Goal: Transaction & Acquisition: Purchase product/service

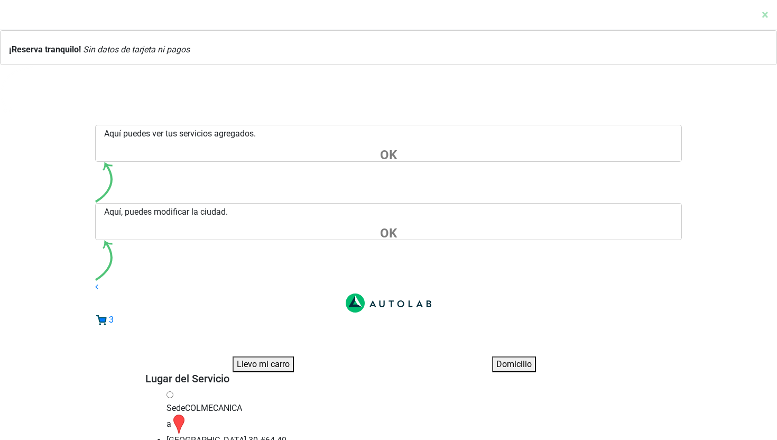
click at [98, 282] on link "Ir al paso anterior" at bounding box center [96, 287] width 3 height 10
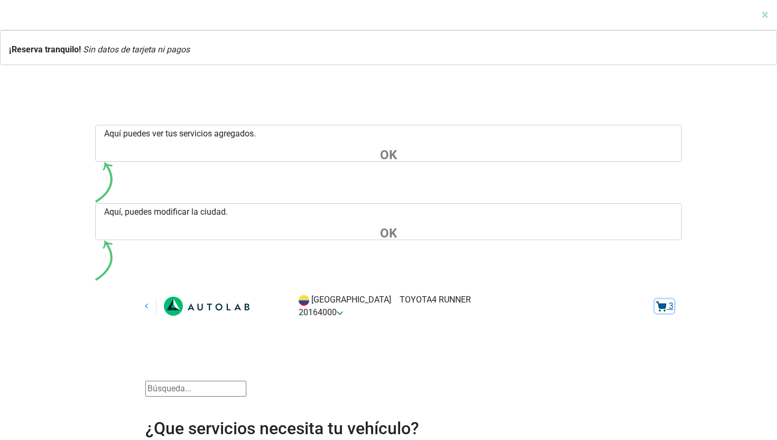
click at [674, 301] on span "3" at bounding box center [671, 306] width 5 height 10
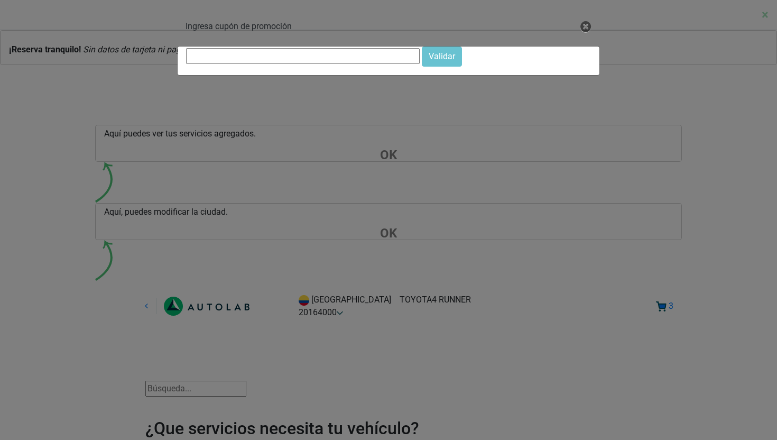
click at [536, 204] on div "Ingresa cupón de promoción [GEOGRAPHIC_DATA]" at bounding box center [388, 220] width 777 height 440
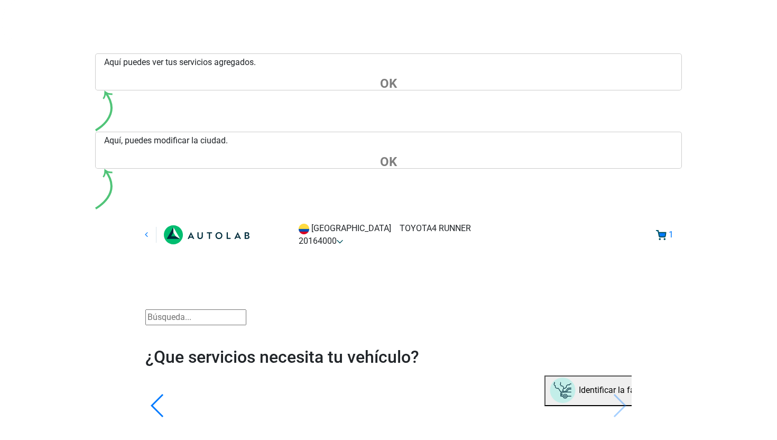
scroll to position [82, 0]
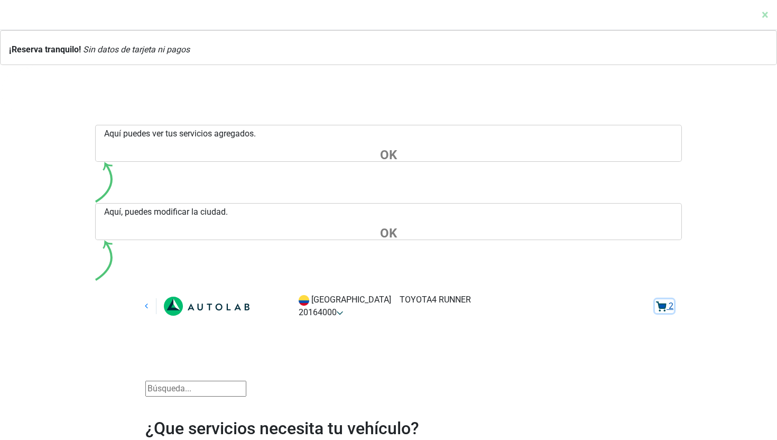
click at [673, 301] on span "2" at bounding box center [671, 306] width 5 height 10
